Goal: Task Accomplishment & Management: Manage account settings

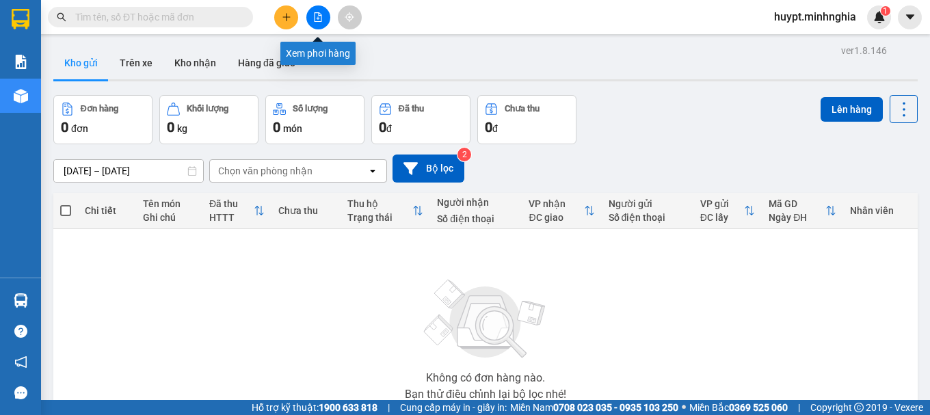
click at [317, 18] on icon "file-add" at bounding box center [318, 17] width 10 height 10
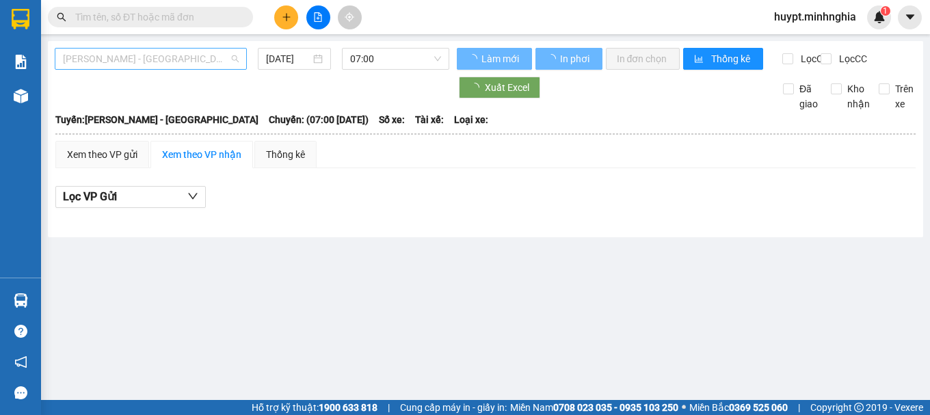
click at [139, 57] on span "[PERSON_NAME] - [GEOGRAPHIC_DATA]" at bounding box center [151, 59] width 176 height 21
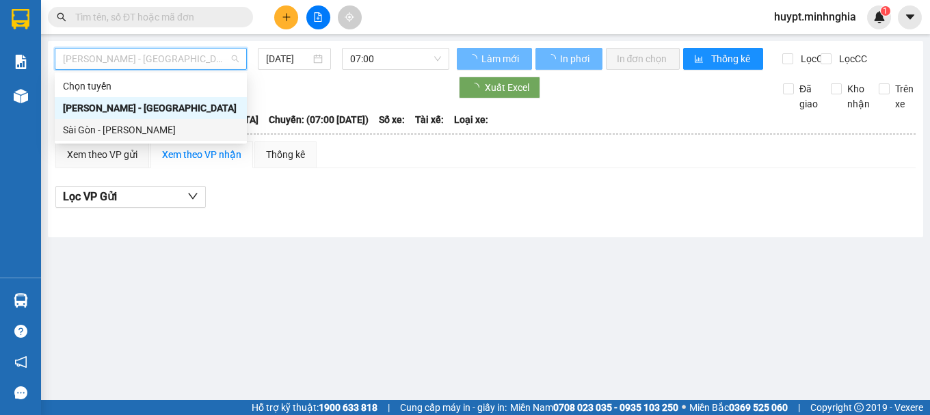
click at [113, 129] on div "Sài Gòn - [PERSON_NAME]" at bounding box center [151, 129] width 176 height 15
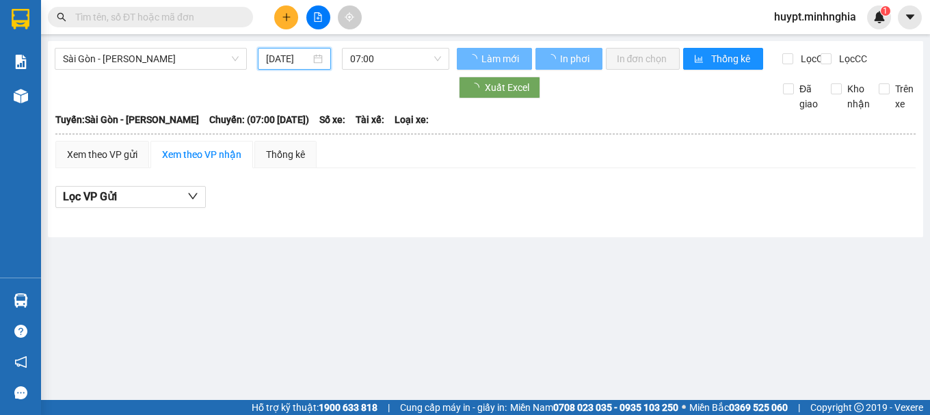
click at [294, 64] on input "13/10/2025" at bounding box center [288, 58] width 45 height 15
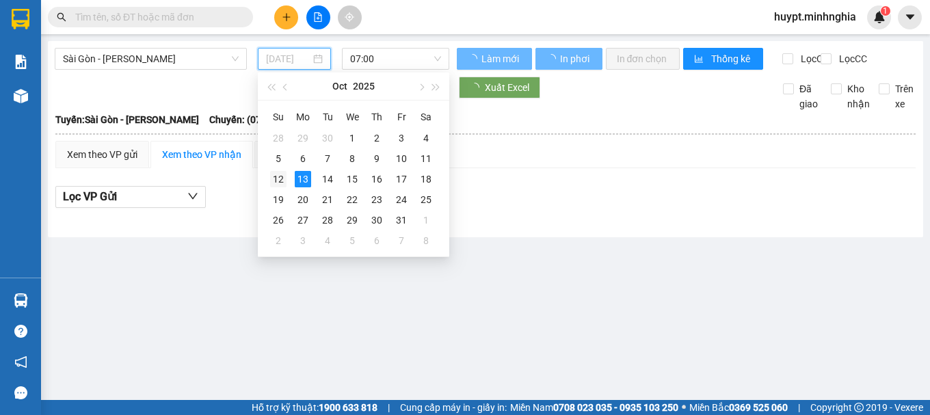
click at [278, 179] on div "12" at bounding box center [278, 179] width 16 height 16
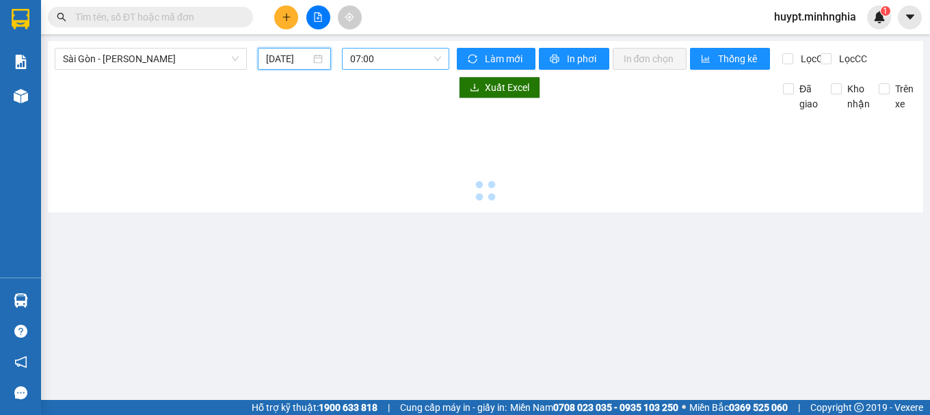
type input "12/10/2025"
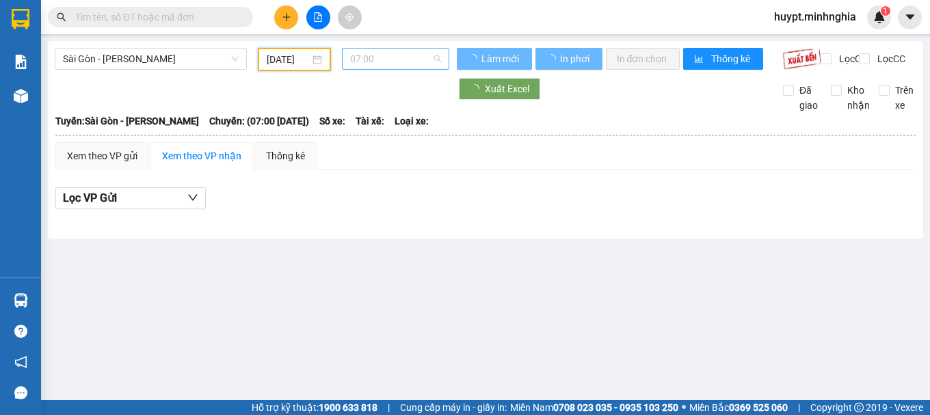
click at [389, 64] on span "07:00" at bounding box center [395, 59] width 91 height 21
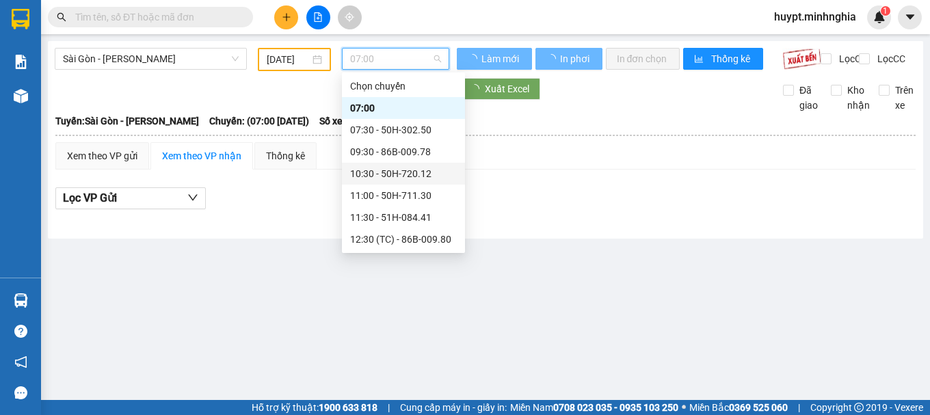
click at [405, 172] on div "10:30 - 50H-720.12" at bounding box center [403, 173] width 107 height 15
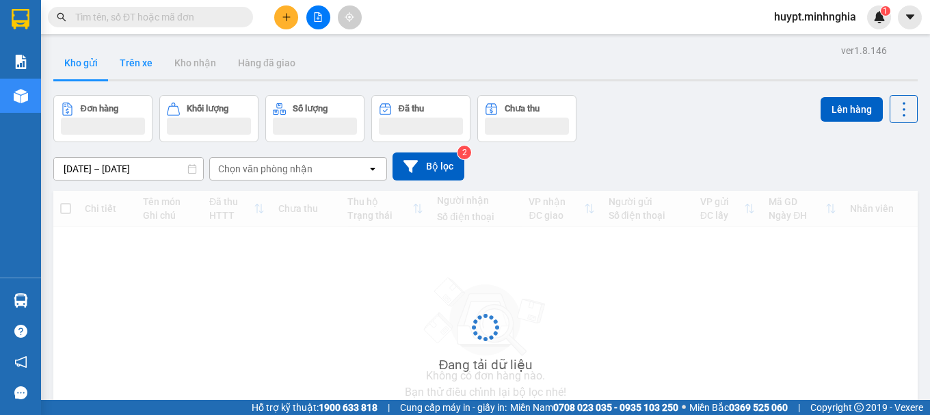
click at [138, 71] on button "Trên xe" at bounding box center [136, 62] width 55 height 33
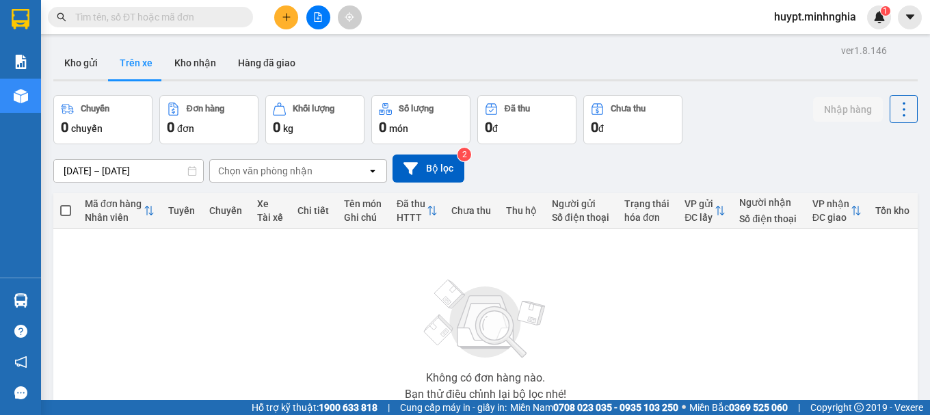
click at [284, 164] on div "Chọn văn phòng nhận" at bounding box center [265, 171] width 94 height 14
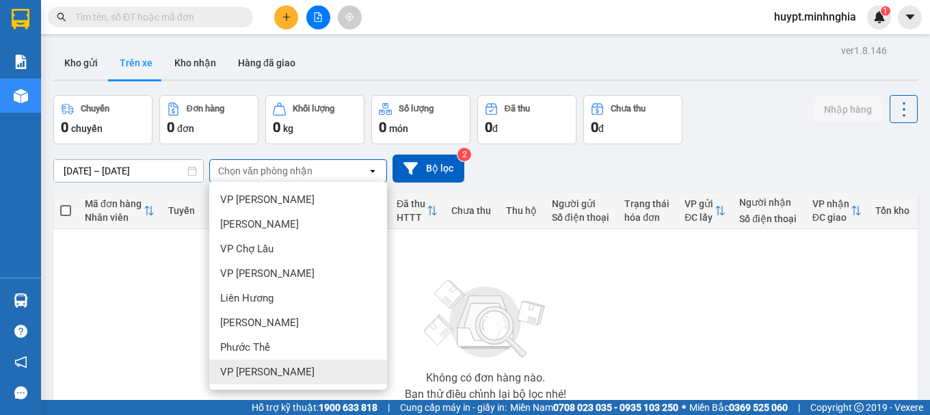
click at [262, 364] on div "VP Phan Thiết" at bounding box center [298, 372] width 178 height 25
